Goal: Transaction & Acquisition: Purchase product/service

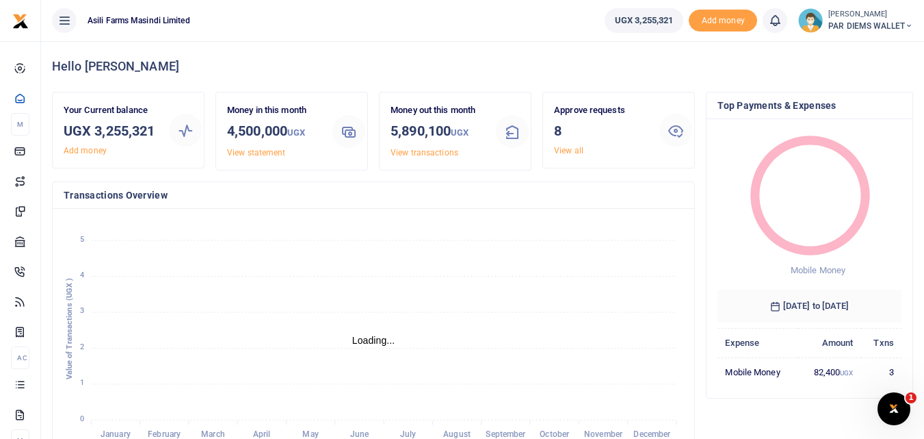
scroll to position [11, 11]
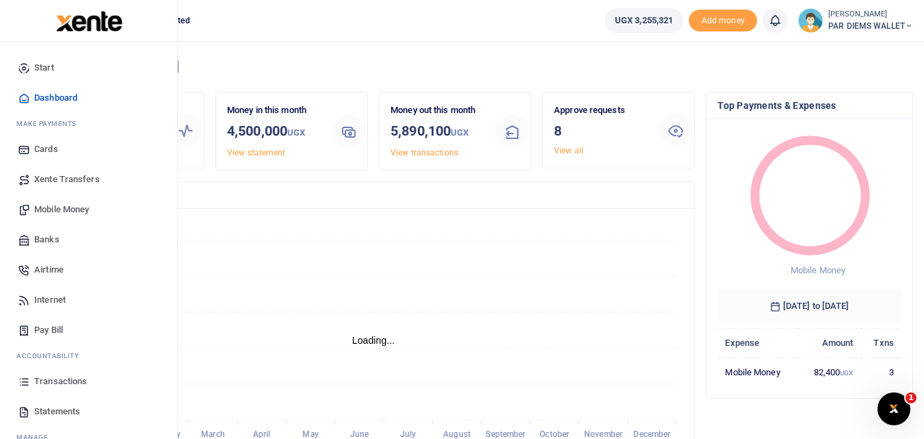
click at [21, 378] on icon at bounding box center [24, 381] width 12 height 12
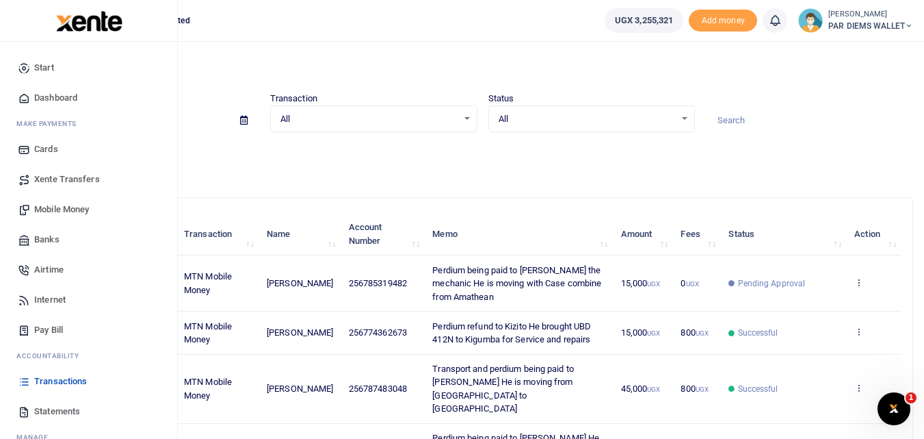
click at [62, 209] on span "Mobile Money" at bounding box center [61, 210] width 55 height 14
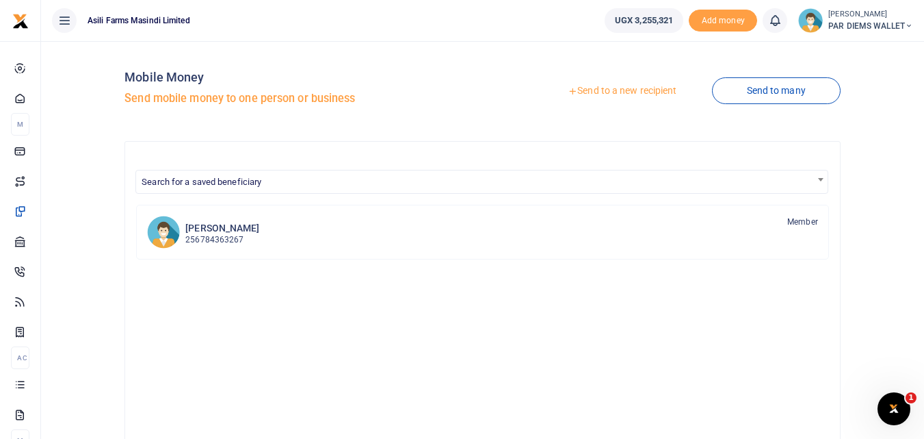
click at [619, 89] on link "Send to a new recipient" at bounding box center [622, 91] width 179 height 25
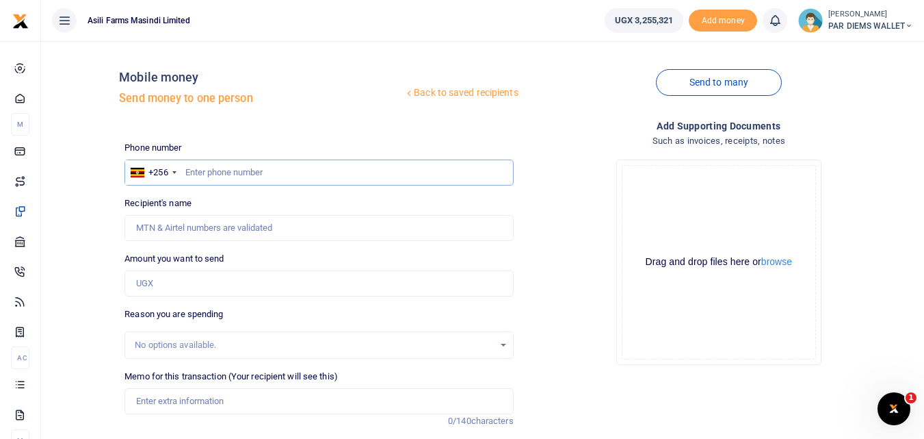
click at [246, 171] on input "text" at bounding box center [319, 172] width 389 height 26
click at [220, 170] on input "text" at bounding box center [319, 172] width 389 height 26
click at [186, 168] on input "text" at bounding box center [319, 172] width 389 height 26
type input "775715261"
type input "Doreen Kabayanja"
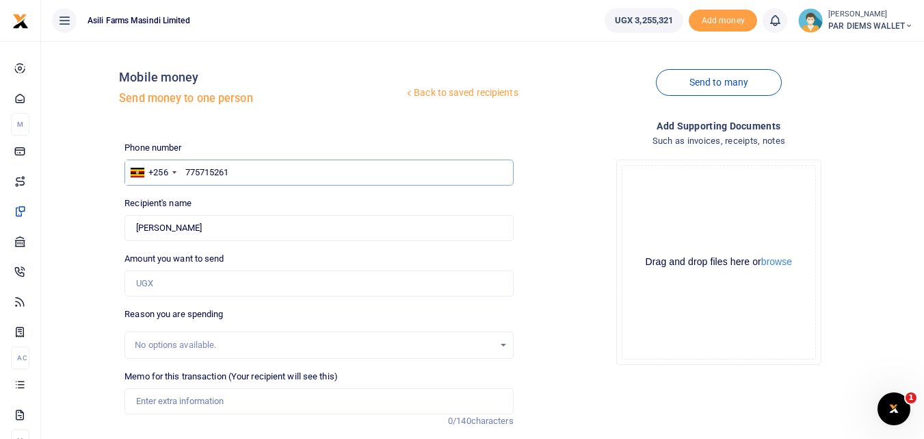
type input "775715261"
click at [159, 294] on input "Amount you want to send" at bounding box center [319, 283] width 389 height 26
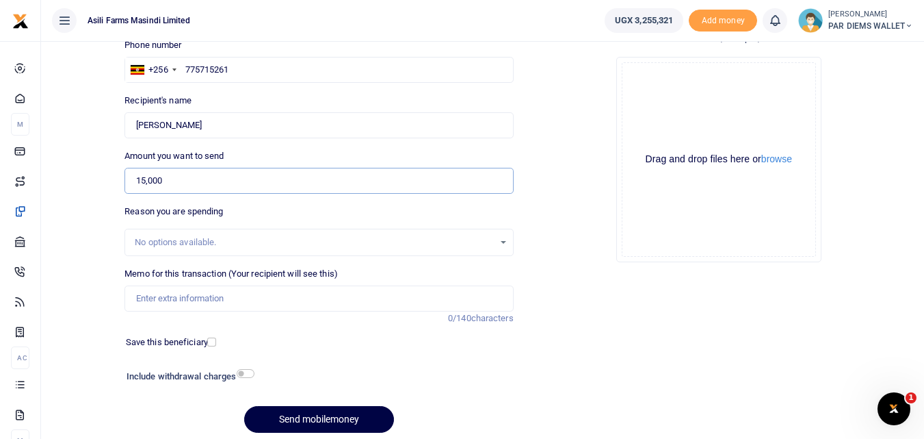
scroll to position [108, 0]
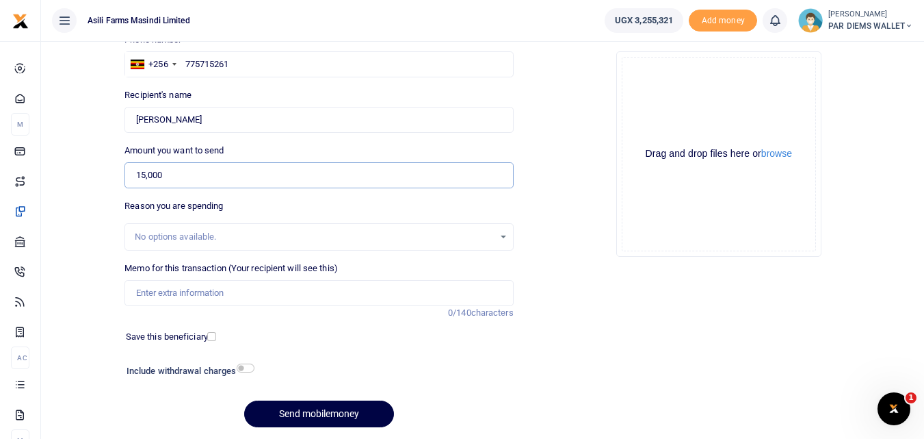
type input "15,000"
drag, startPoint x: 185, startPoint y: 309, endPoint x: 160, endPoint y: 287, distance: 33.5
click at [160, 287] on div "Memo for this transaction (Your recipient will see this) Reason is required. 0/…" at bounding box center [319, 290] width 400 height 58
click at [160, 287] on input "Memo for this transaction (Your recipient will see this)" at bounding box center [319, 293] width 389 height 26
type input "Perdium being paid"
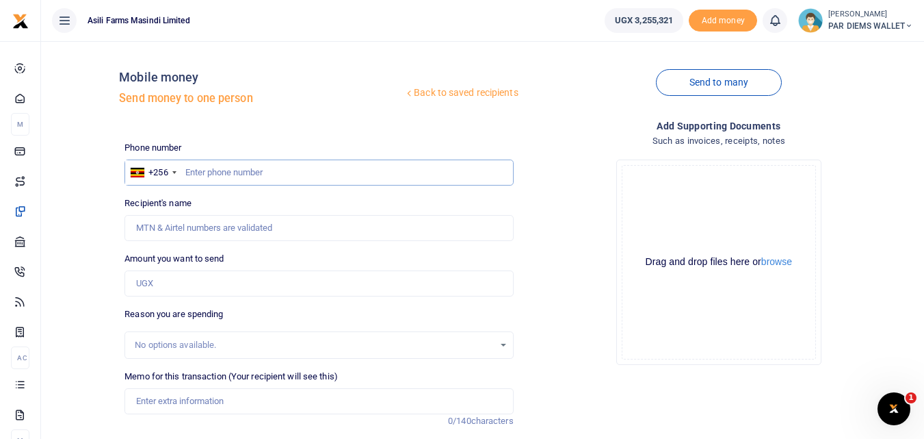
click at [213, 176] on input "text" at bounding box center [319, 172] width 389 height 26
type input "775715261"
type input "Doreen Kabayanja"
type input "775715261"
click at [177, 289] on input "Amount you want to send" at bounding box center [319, 283] width 389 height 26
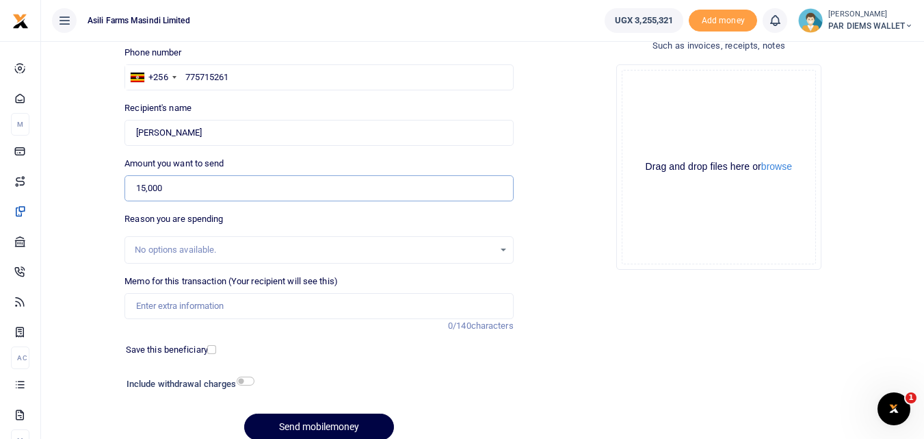
scroll to position [98, 0]
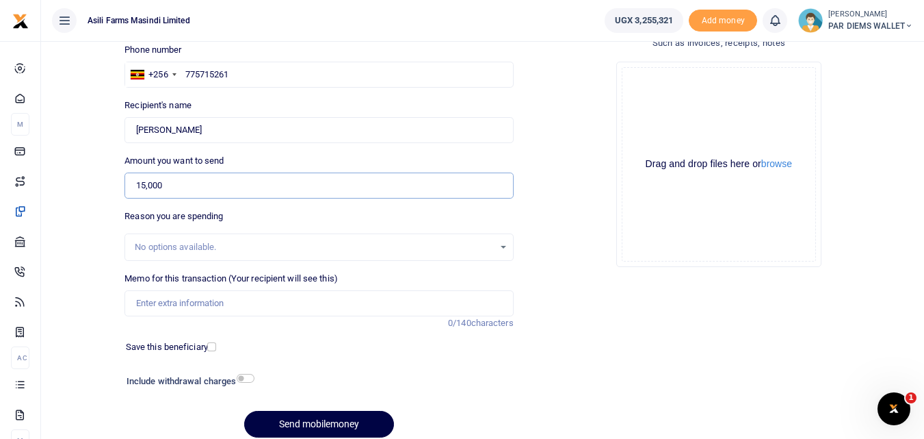
type input "15,000"
click at [175, 301] on input "Memo for this transaction (Your recipient will see this)" at bounding box center [319, 303] width 389 height 26
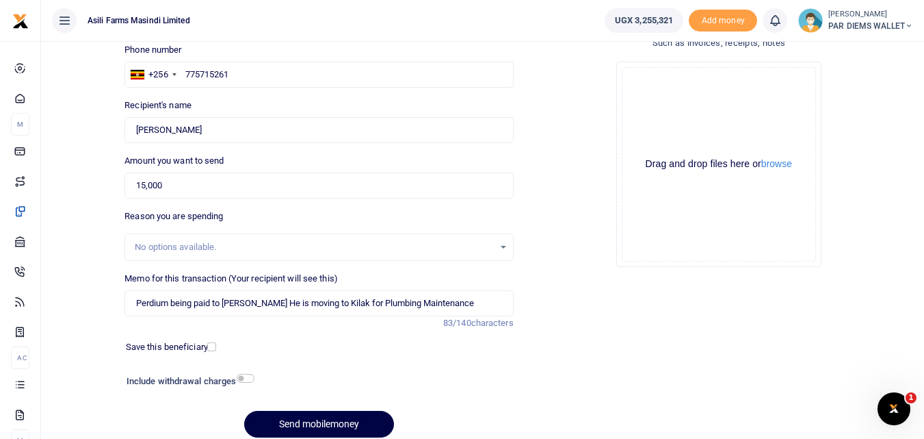
click at [678, 82] on div "Drag and drop files here or browse Powered by Uppy" at bounding box center [719, 164] width 194 height 194
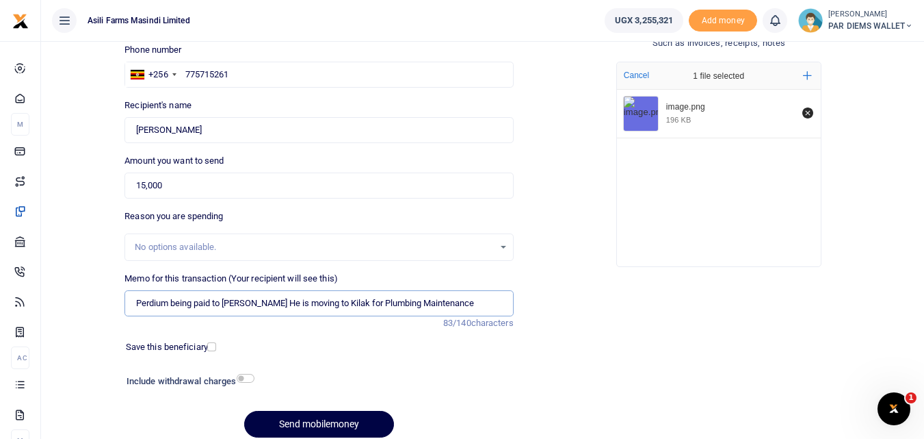
click at [366, 308] on input "Perdium being paid to Denis Plumber He is moving to Kilak for Plumbing Maintena…" at bounding box center [319, 303] width 389 height 26
type input "Perdium being paid to Denis Plumber He is moving to Amatheon for Plumbing Maint…"
click at [336, 425] on button "Send mobilemoney" at bounding box center [319, 424] width 150 height 27
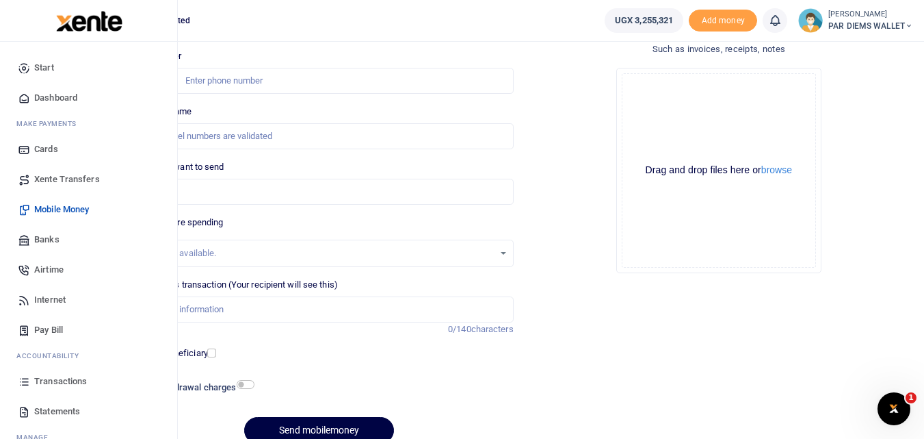
click at [27, 382] on icon at bounding box center [24, 381] width 12 height 12
